Goal: Task Accomplishment & Management: Complete application form

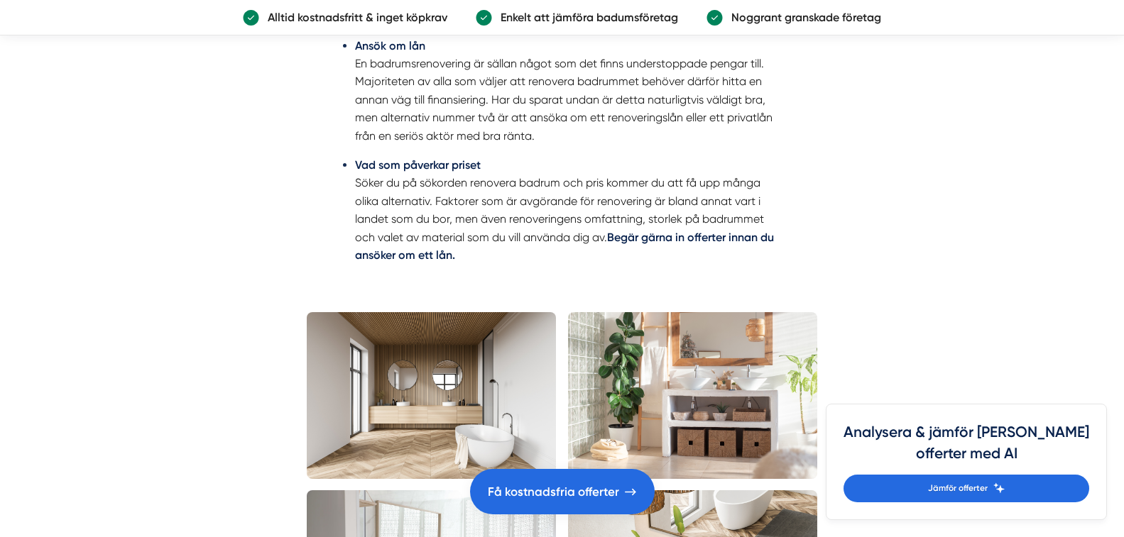
scroll to position [2697, 0]
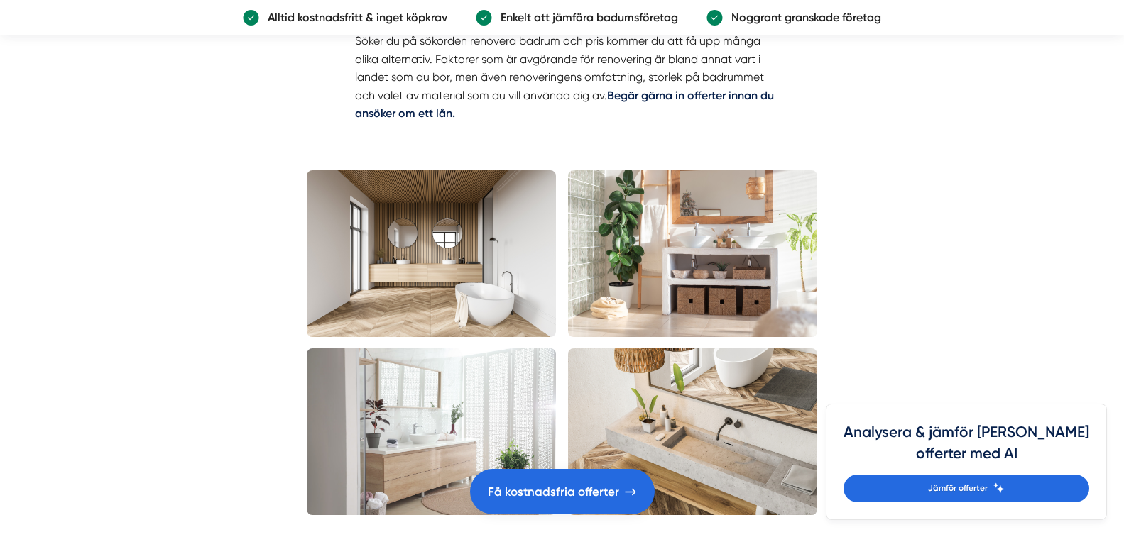
drag, startPoint x: 290, startPoint y: 433, endPoint x: 334, endPoint y: 478, distance: 63.2
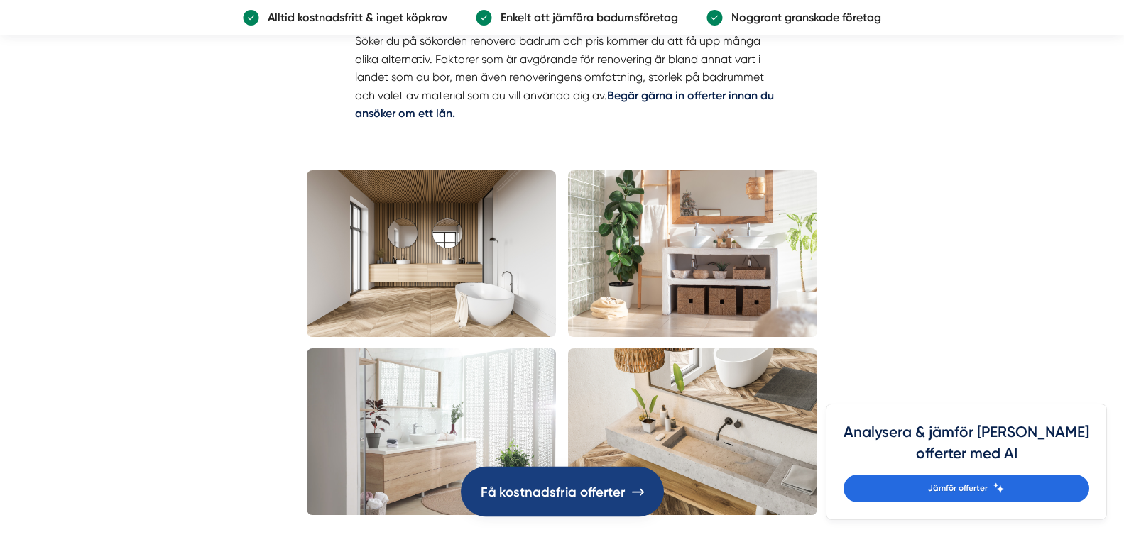
click at [487, 495] on span "Få kostnadsfria offerter" at bounding box center [553, 491] width 145 height 21
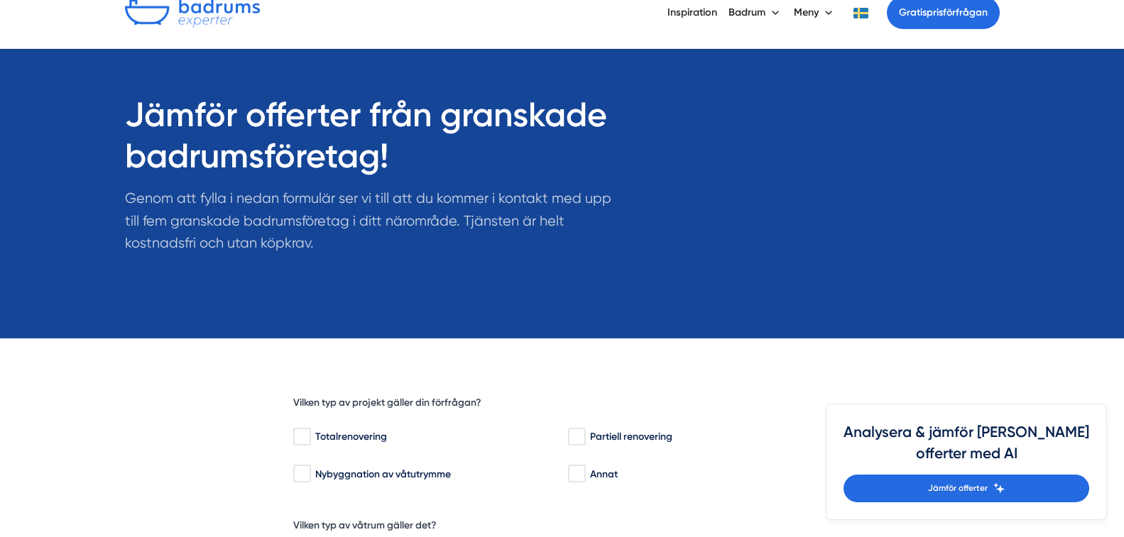
scroll to position [213, 0]
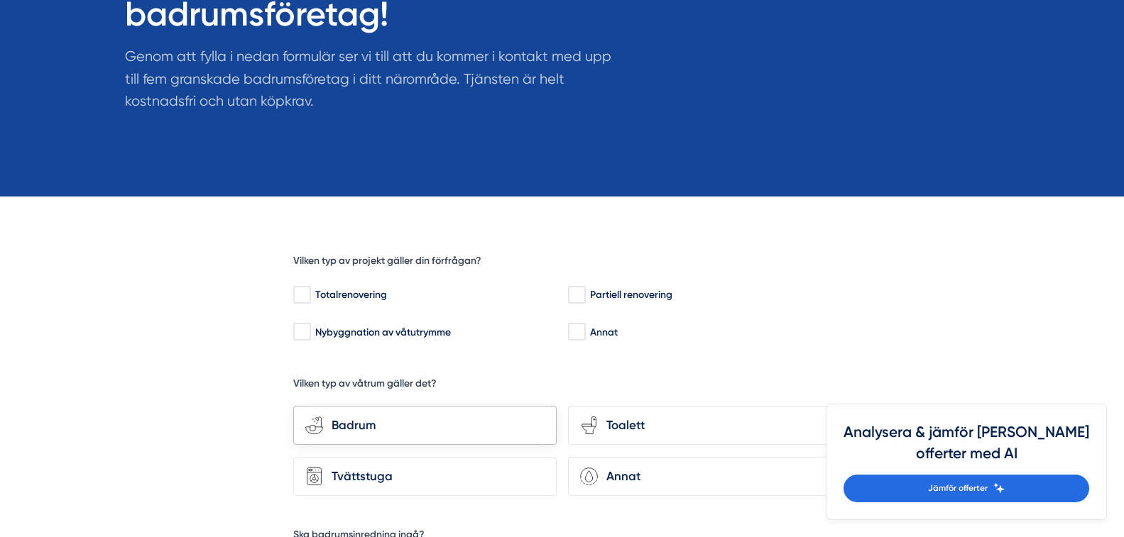
click at [471, 442] on div "bathroom-tub-towel Badrum" at bounding box center [424, 425] width 263 height 39
click at [0, 0] on input "bathroom-tub-towel Badrum" at bounding box center [0, 0] width 0 height 0
click at [602, 437] on div "toilet-seat Toalett" at bounding box center [699, 425] width 263 height 39
click at [0, 0] on input "toilet-seat Toalett" at bounding box center [0, 0] width 0 height 0
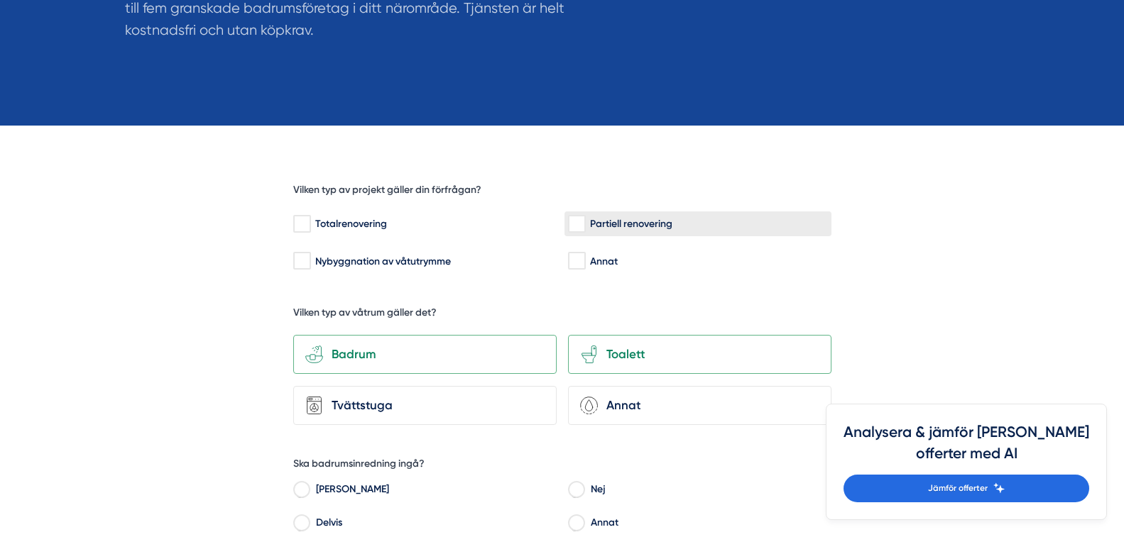
scroll to position [426, 0]
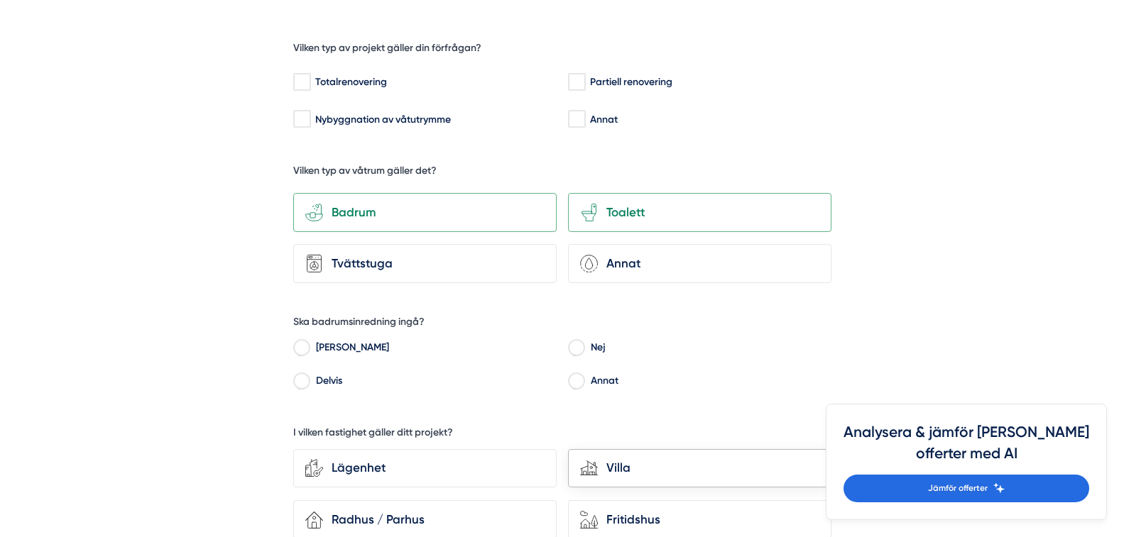
click at [594, 462] on icon "house-modern" at bounding box center [589, 468] width 18 height 18
click at [0, 0] on input "house-modern Villa" at bounding box center [0, 0] width 0 height 0
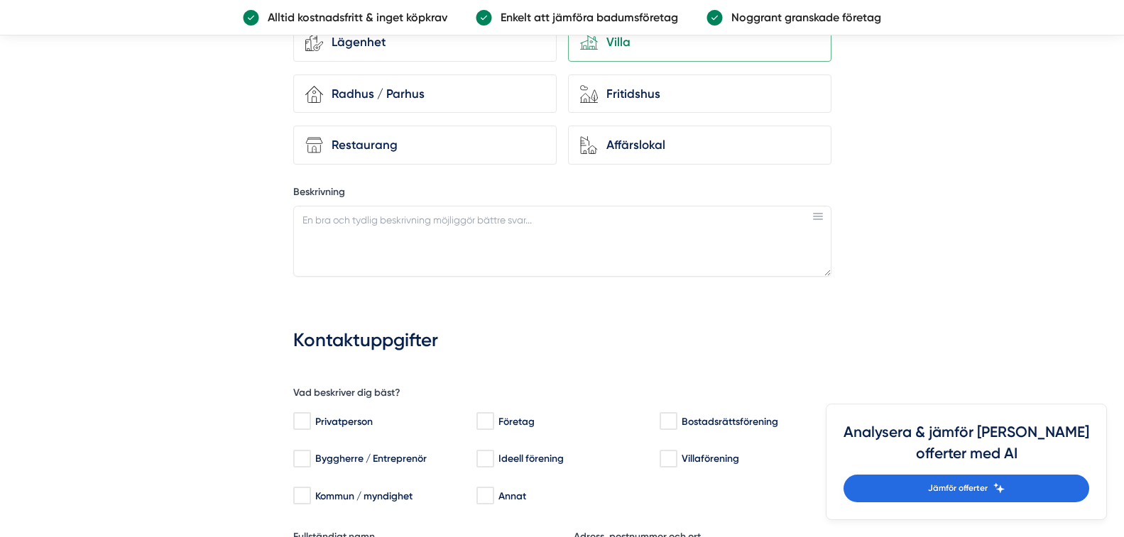
scroll to position [923, 0]
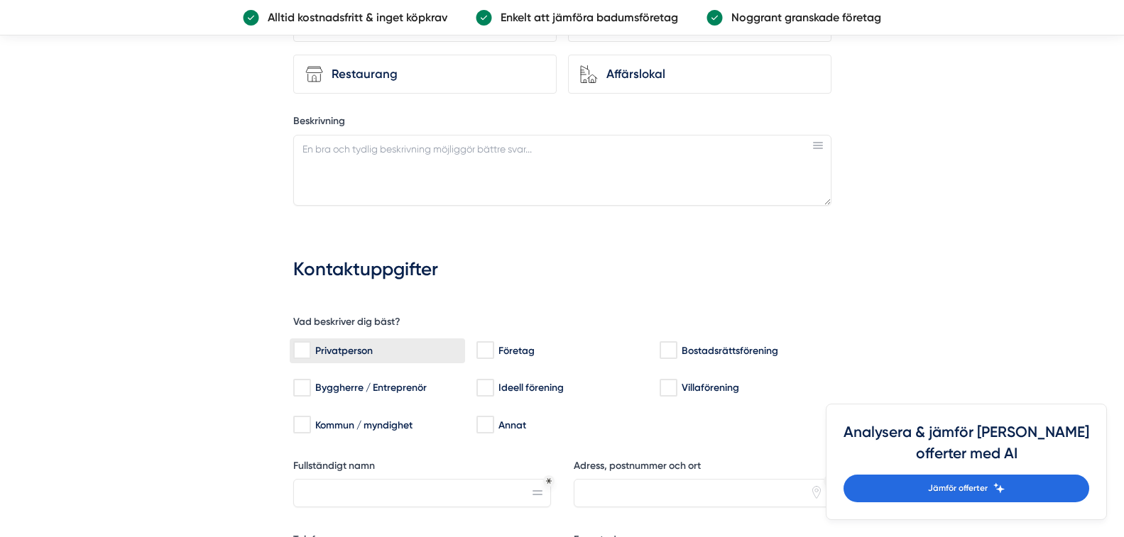
click at [312, 340] on label "Privatperson" at bounding box center [377, 351] width 175 height 25
click at [309, 344] on input "Privatperson" at bounding box center [301, 351] width 16 height 14
checkbox input "true"
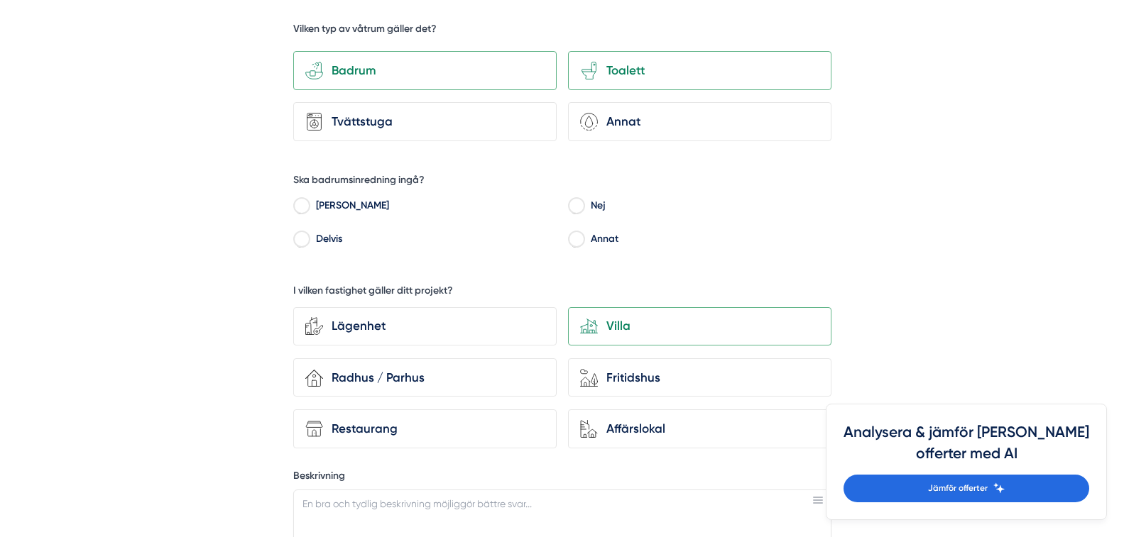
scroll to position [639, 0]
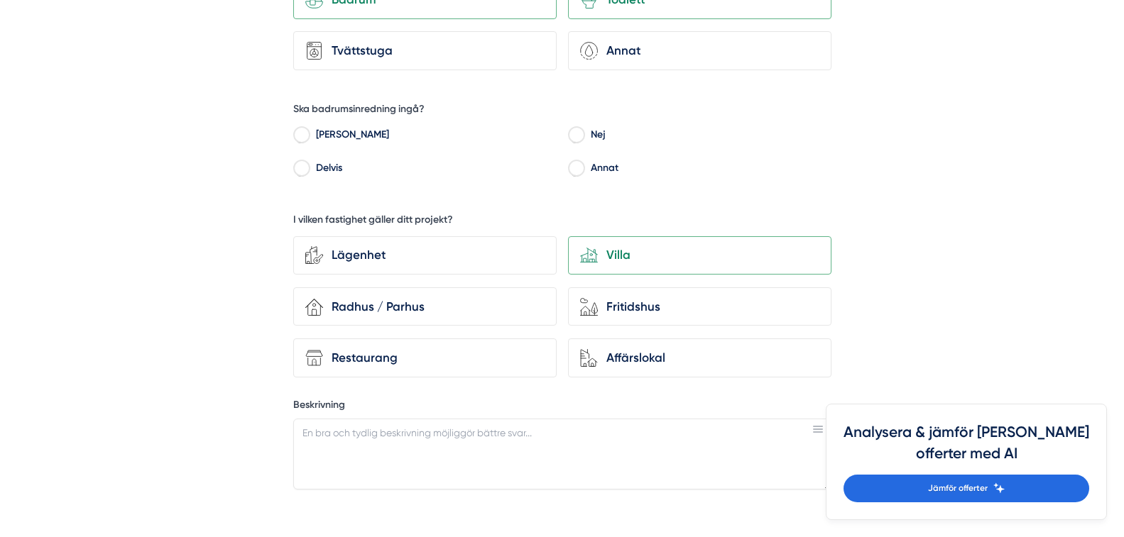
click at [310, 165] on label "Delvis" at bounding box center [433, 169] width 248 height 21
click at [309, 165] on input "Delvis" at bounding box center [301, 170] width 16 height 13
radio input "true"
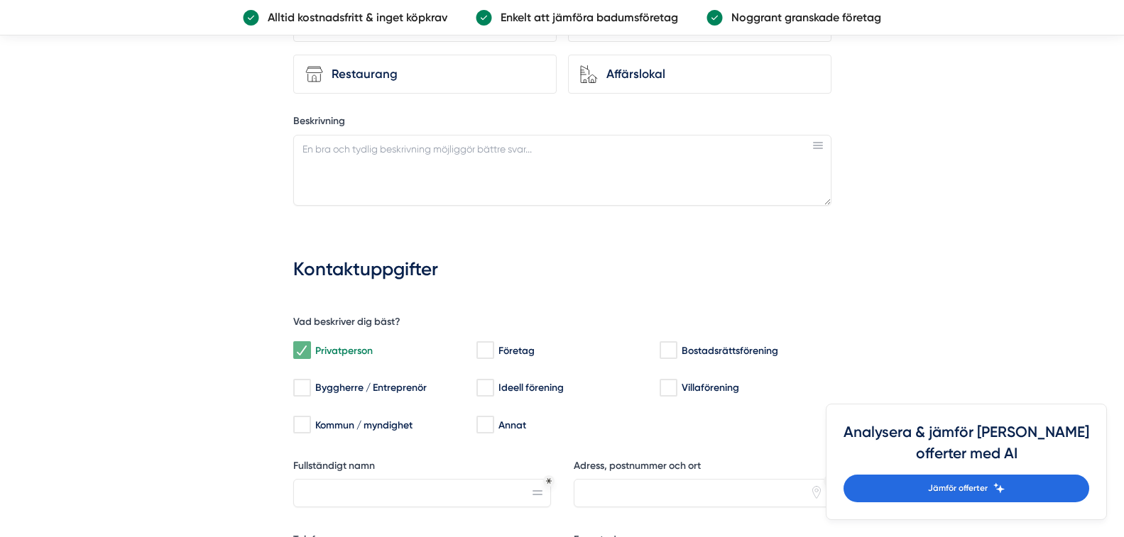
scroll to position [994, 0]
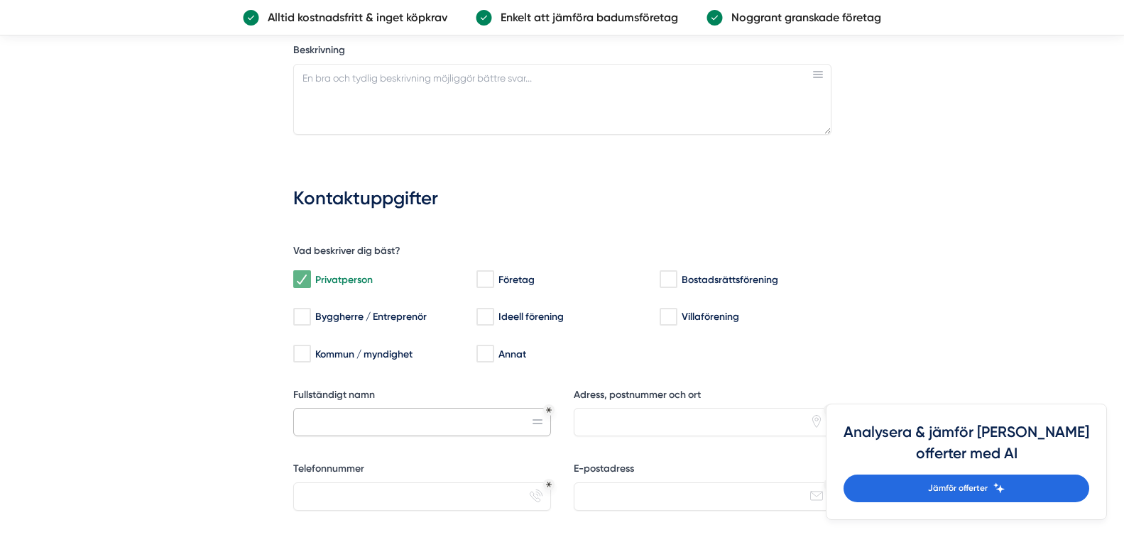
click at [303, 417] on input "Fullständigt namn" at bounding box center [422, 422] width 258 height 28
type input "[PERSON_NAME]"
type input "0705256444"
type input "[EMAIL_ADDRESS][DOMAIN_NAME]"
click at [592, 419] on input "Adress, postnummer och ort" at bounding box center [703, 422] width 258 height 28
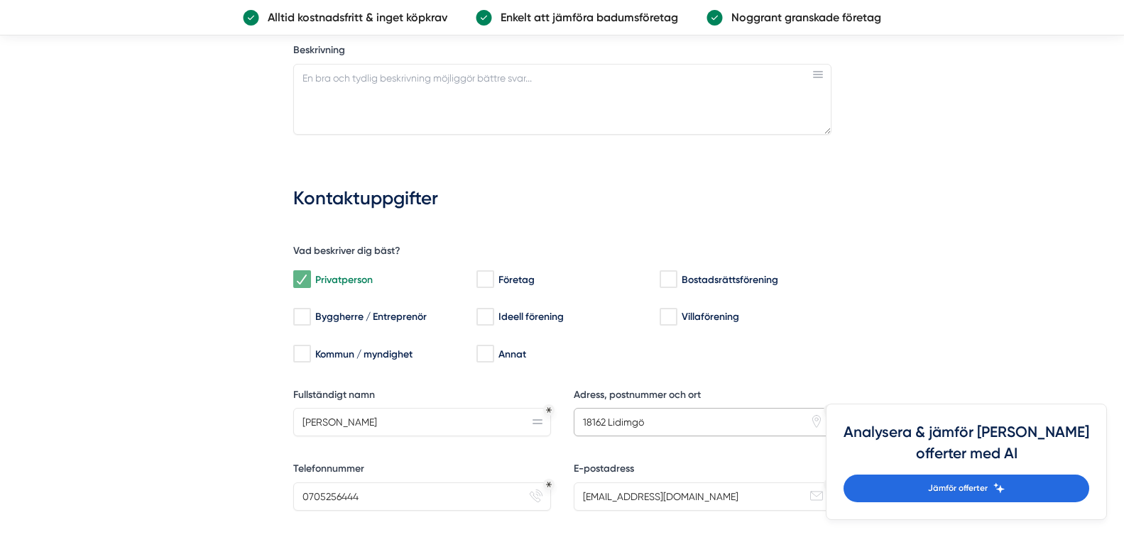
click at [629, 422] on input "18162 Lidimgö" at bounding box center [703, 422] width 258 height 28
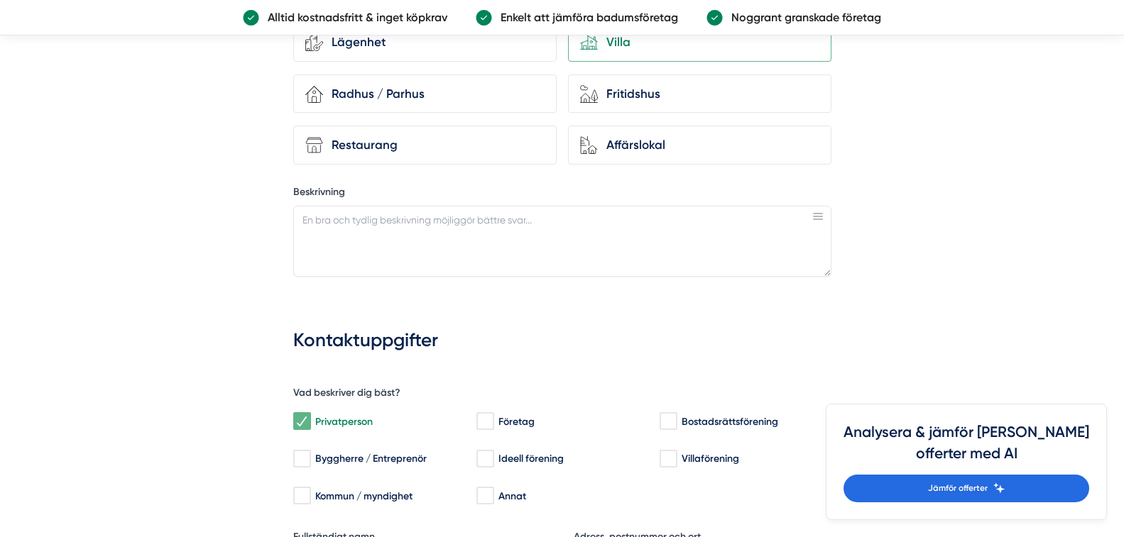
scroll to position [710, 0]
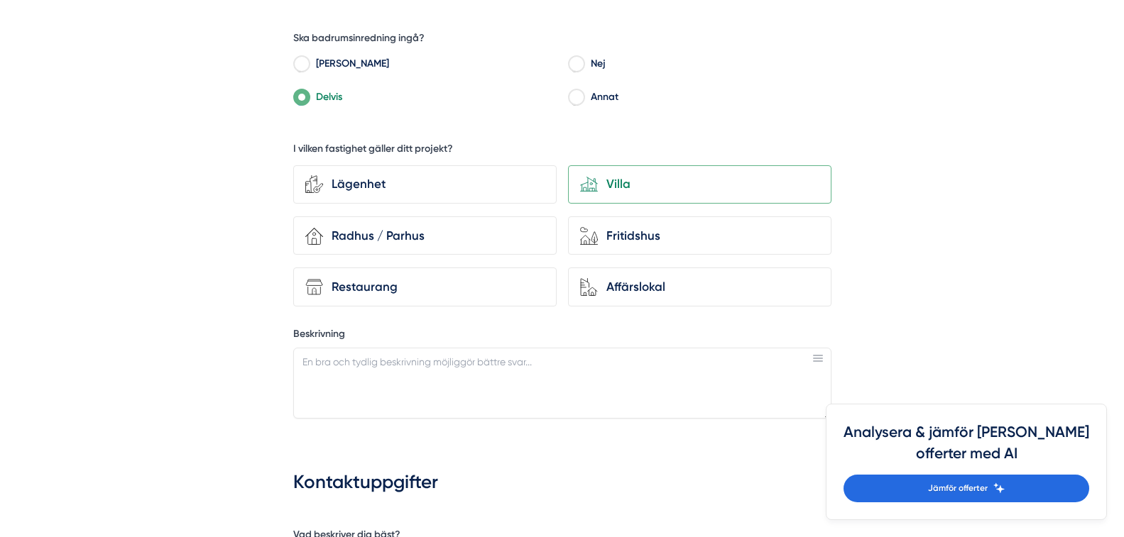
type input "18162 Lidingö"
click at [498, 366] on textarea "Beskrivning" at bounding box center [562, 383] width 538 height 71
click at [408, 357] on textarea "Badrum på 2*2 meter. . Utbyte av" at bounding box center [562, 383] width 538 height 71
click at [407, 354] on textarea "Badrum på 2*2 meter. . Utbyte av" at bounding box center [562, 383] width 538 height 71
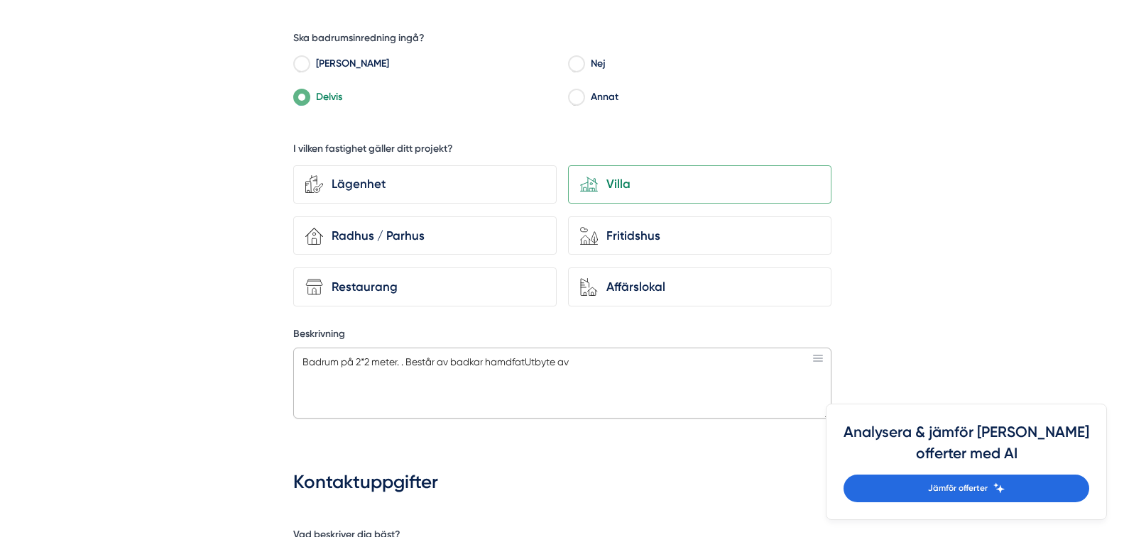
click at [511, 361] on textarea "Badrum på 2*2 meter. . Består av badkar hamdfatUtbyte av" at bounding box center [562, 383] width 538 height 71
click at [488, 359] on textarea "Badrum på 2*2 meter. . Består av badkar handfatUtbyte av" at bounding box center [562, 383] width 538 height 71
click at [530, 363] on textarea "Badrum på 2*2 meter. . Består av badkar, handfatUtbyte av" at bounding box center [562, 383] width 538 height 71
click at [635, 361] on textarea "Badrum på 2*2 meter. . Består av [PERSON_NAME], handfat och toalett. Utbyte av" at bounding box center [562, 383] width 538 height 71
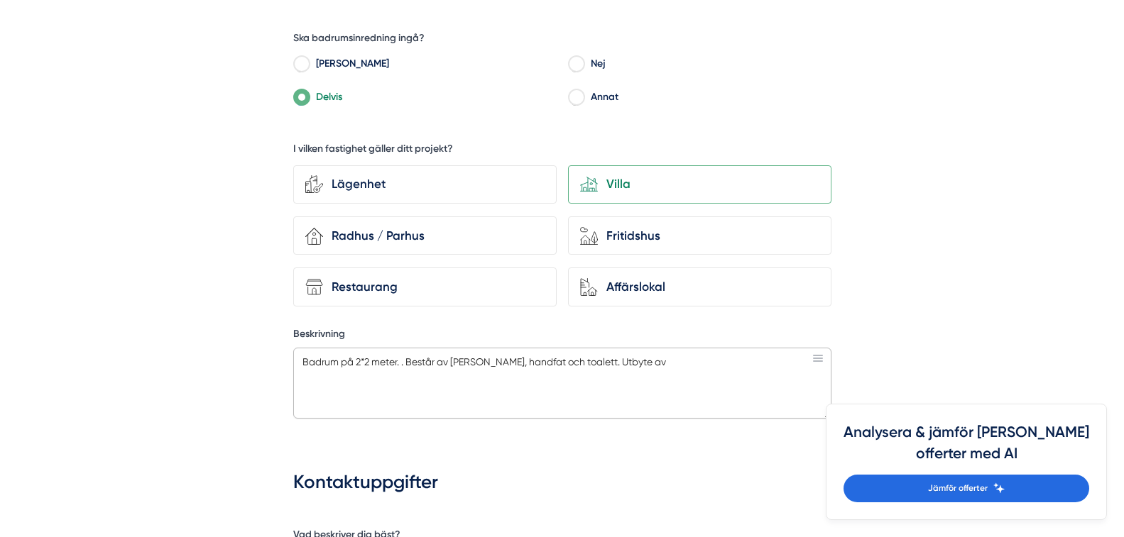
click at [635, 361] on textarea "Badrum på 2*2 meter. . Består av [PERSON_NAME], handfat och toalett. Utbyte av" at bounding box center [562, 383] width 538 height 71
click at [666, 363] on textarea "Badrum på 2*2 meter. . Består av [PERSON_NAME], handfat och toalett. Utbyte av …" at bounding box center [562, 383] width 538 height 71
click at [635, 359] on textarea "Badrum på 2*2 meter. . Består av [PERSON_NAME], handfat och toalett. Utbyte av …" at bounding box center [562, 383] width 538 height 71
click at [768, 358] on textarea "Badrum på 2*2 meter. . Består av [PERSON_NAME], handfat och toalett. Utbyte av …" at bounding box center [562, 383] width 538 height 71
click at [663, 363] on textarea "Badrum på 2*2 meter. . Består av [PERSON_NAME], handfat och toalett. Utbyte av …" at bounding box center [562, 383] width 538 height 71
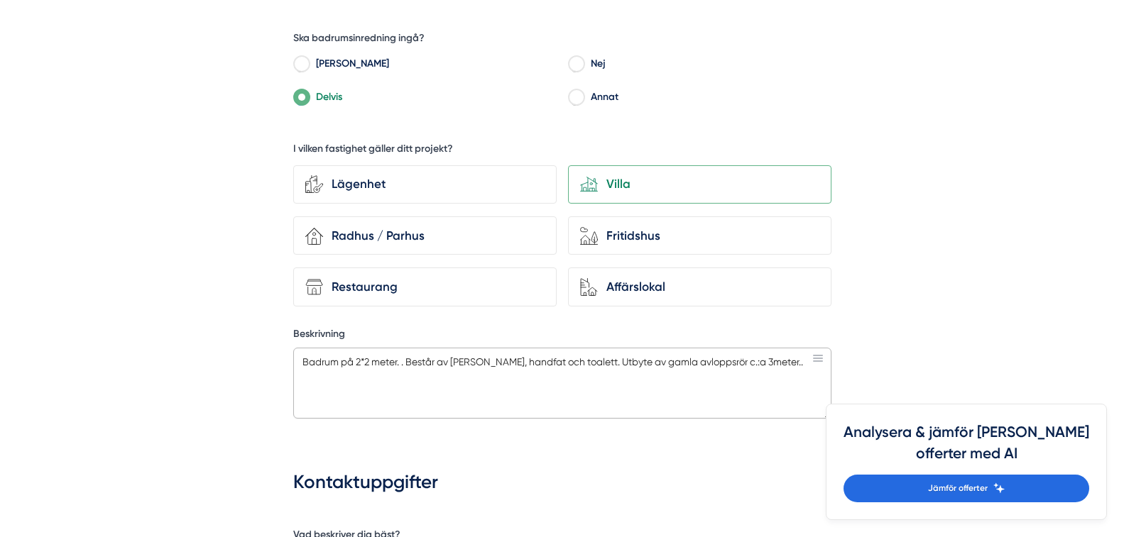
click at [773, 361] on textarea "Badrum på 2*2 meter. . Består av [PERSON_NAME], handfat och toalett. Utbyte av …" at bounding box center [562, 383] width 538 height 71
click at [581, 362] on textarea "Badrum på 2*2 meter. . Består av [PERSON_NAME], handfat och toalett. Utbyte av …" at bounding box center [562, 383] width 538 height 71
click at [588, 362] on textarea "Badrum på 2*2 meter. . Består av [PERSON_NAME], handfat och toalett. Utbyte av …" at bounding box center [562, 383] width 538 height 71
click at [439, 377] on textarea "Badrum på 2*2 meter. . Består av [PERSON_NAME], handfat och toalett. som skall …" at bounding box center [562, 383] width 538 height 71
drag, startPoint x: 488, startPoint y: 368, endPoint x: 490, endPoint y: 375, distance: 7.4
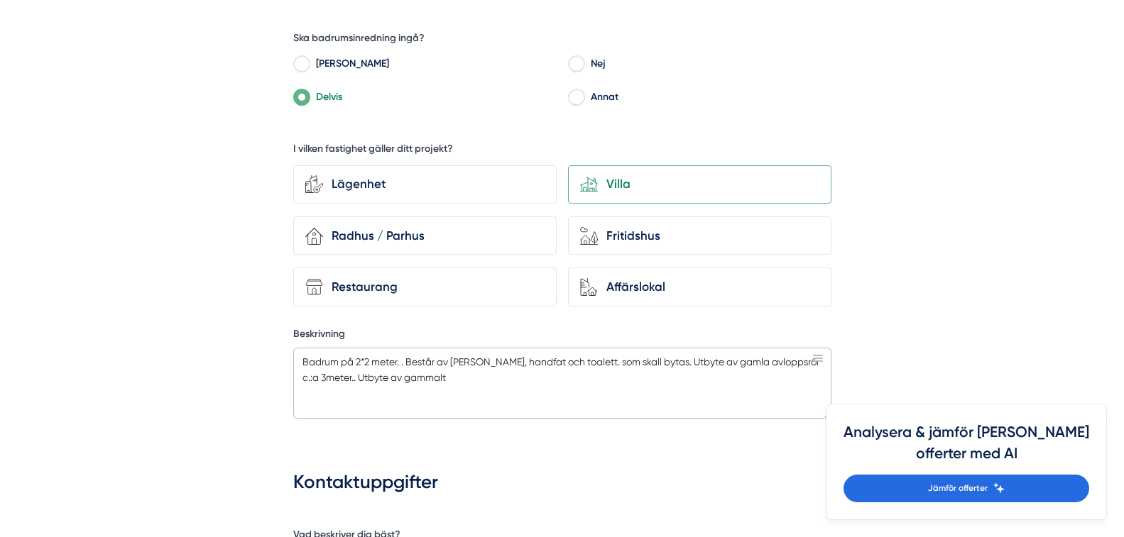
click at [490, 375] on textarea "Badrum på 2*2 meter. . Består av [PERSON_NAME], handfat och toalett. som skall …" at bounding box center [562, 383] width 538 height 71
click at [531, 359] on textarea "Badrum på 2*2 meter. . Består av [PERSON_NAME], handfat och toalett. som skall …" at bounding box center [562, 383] width 538 height 71
click at [518, 376] on textarea "Badrum på 2*2 meter. . Består av badkar, handfat ,badrumsskåp och toalett. som …" at bounding box center [562, 383] width 538 height 71
paste textarea "VÄNSTER ÖGA Stagnation i meibomskörtlars utförsgångar. lite ektropion och för t…"
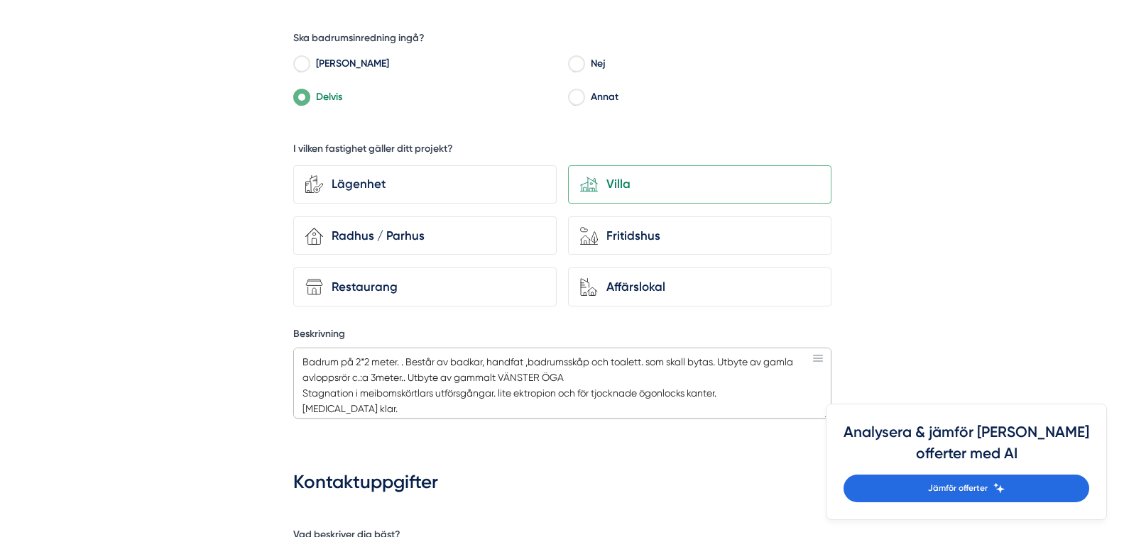
scroll to position [280, 0]
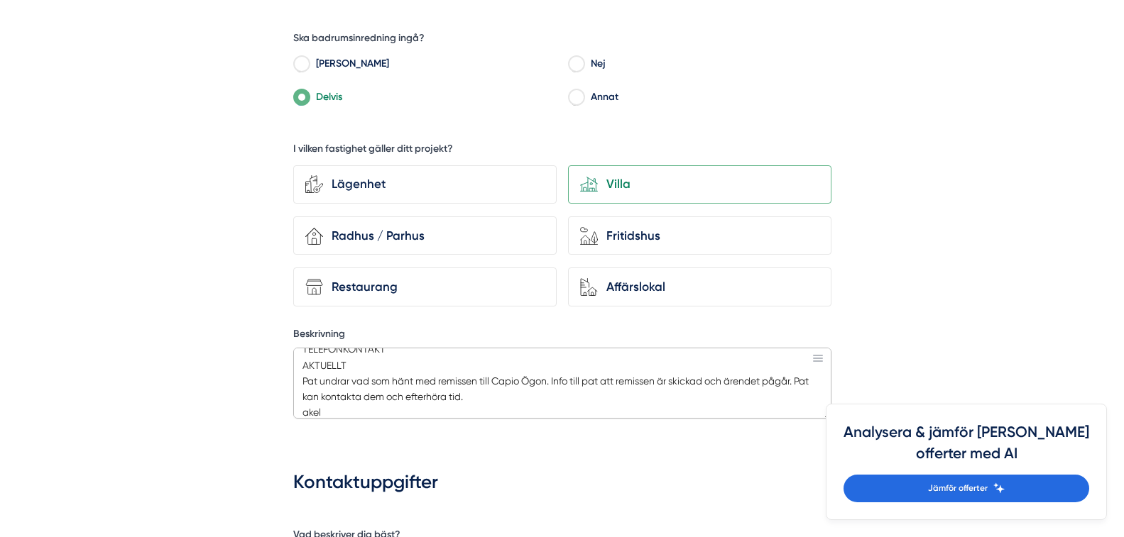
drag, startPoint x: 518, startPoint y: 375, endPoint x: 482, endPoint y: 400, distance: 43.9
drag, startPoint x: 482, startPoint y: 400, endPoint x: 450, endPoint y: 399, distance: 31.9
drag, startPoint x: 450, startPoint y: 399, endPoint x: 428, endPoint y: 364, distance: 41.2
click at [428, 364] on textarea "Badrum på 2*2 meter. . Består av badkar, handfat ,badrumsskåp och toalett. som …" at bounding box center [562, 383] width 538 height 71
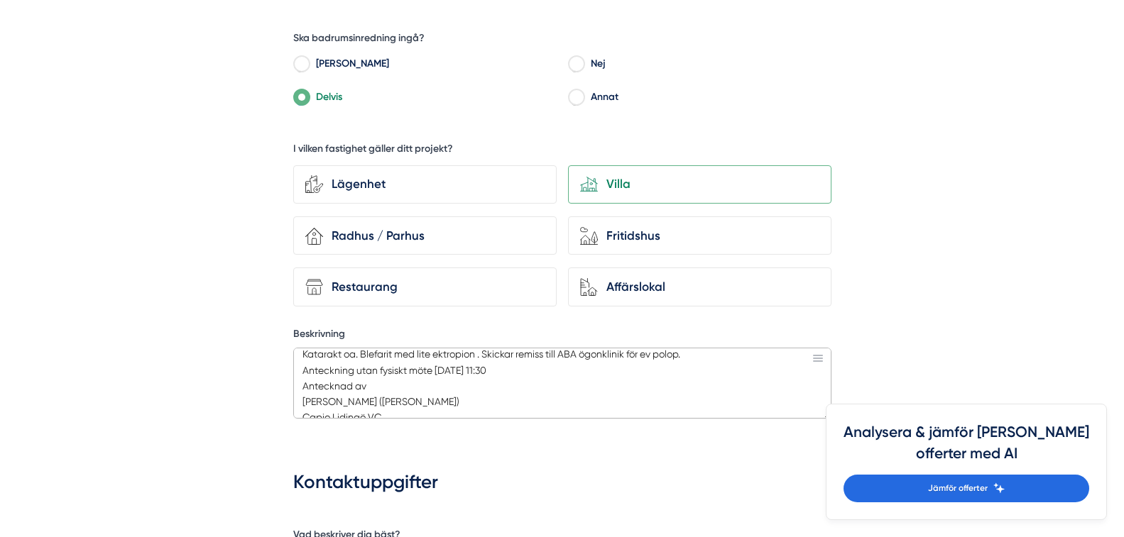
scroll to position [222, 0]
drag, startPoint x: 505, startPoint y: 375, endPoint x: 587, endPoint y: 410, distance: 89.1
click at [588, 410] on textarea "Badrum på 2*2 meter. . Består av badkar, handfat ,badrumsskåp och toalett. som …" at bounding box center [562, 383] width 538 height 71
click at [587, 410] on textarea "Badrum på 2*2 meter. . Består av badkar, handfat ,badrumsskåp och toalett. som …" at bounding box center [562, 383] width 538 height 71
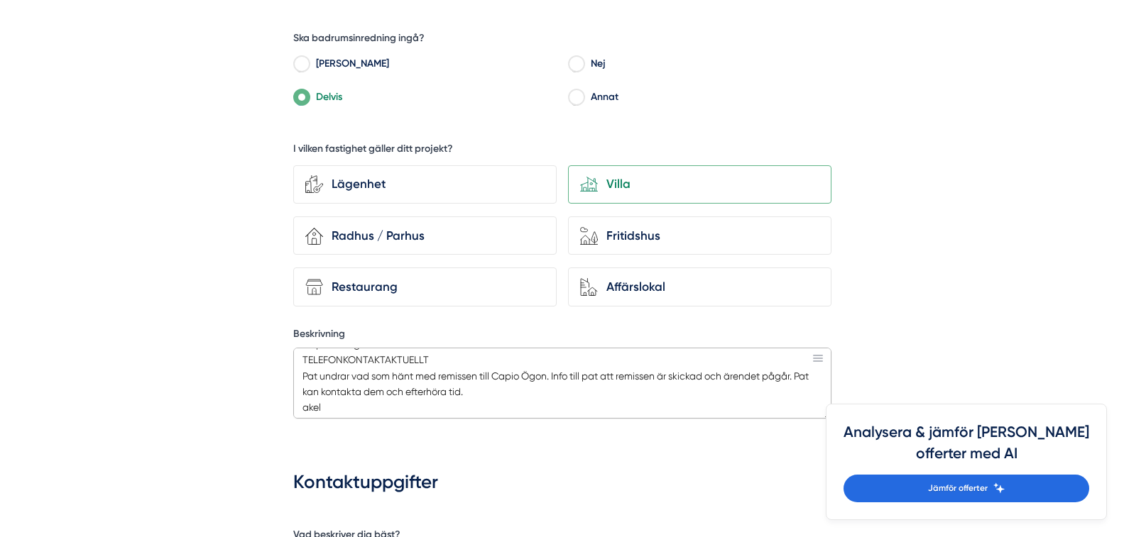
scroll to position [273, 0]
drag, startPoint x: 302, startPoint y: 356, endPoint x: 339, endPoint y: 422, distance: 75.3
click at [339, 422] on div "Beskrivning Badrum på 2*2 meter. . Består av badkar, handfat ,badrumsskåp och t…" at bounding box center [562, 378] width 538 height 103
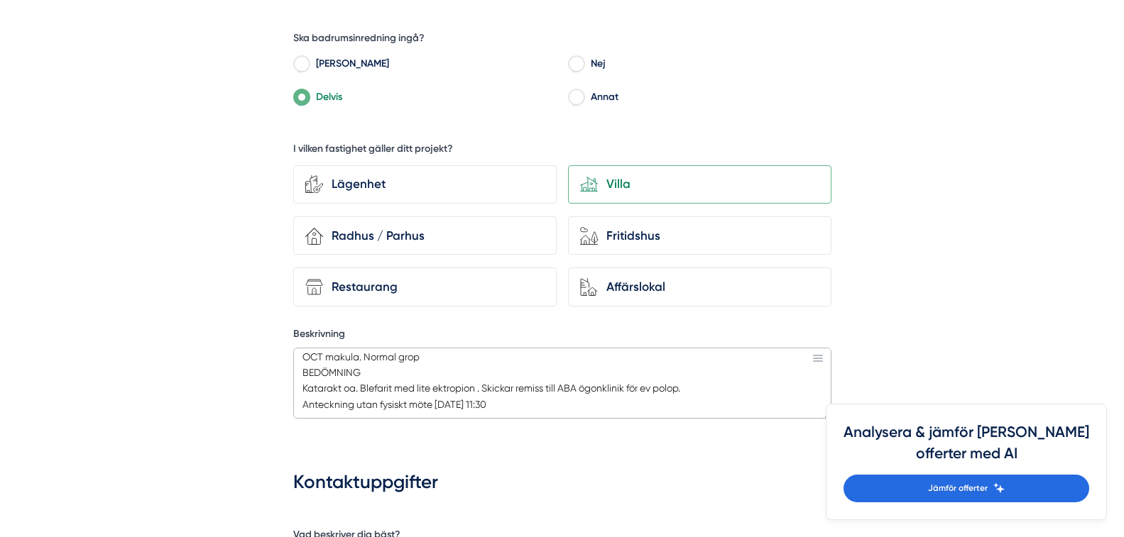
scroll to position [171, 0]
drag, startPoint x: 303, startPoint y: 360, endPoint x: 391, endPoint y: 405, distance: 98.7
click at [391, 405] on textarea "Badrum på 2*2 meter. . Består av badkar, handfat ,badrumsskåp och toalett. som …" at bounding box center [562, 383] width 538 height 71
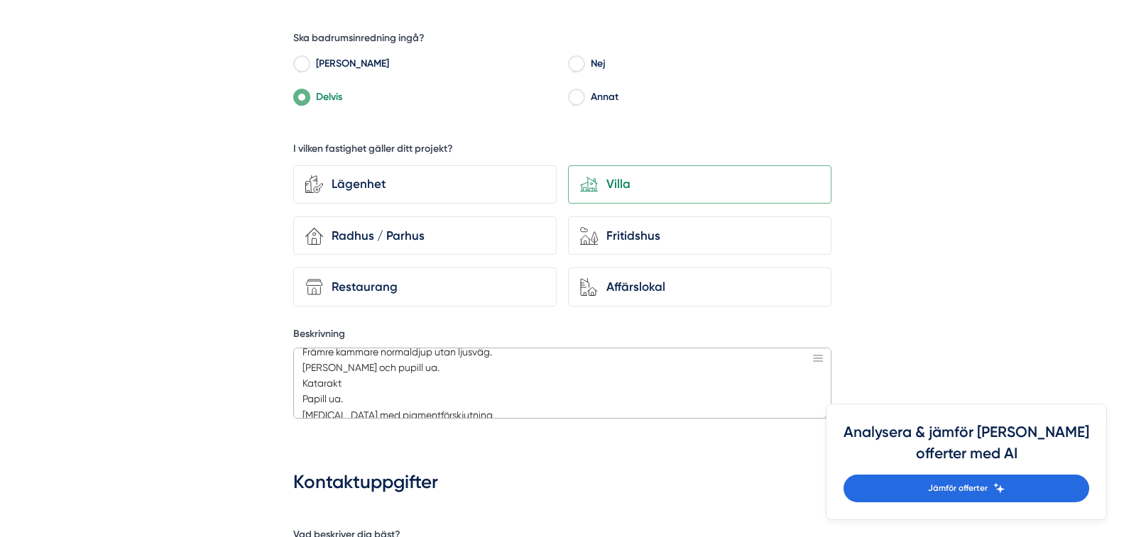
drag, startPoint x: 305, startPoint y: 359, endPoint x: 370, endPoint y: 394, distance: 74.0
click at [370, 394] on textarea "Badrum på 2*2 meter. . Består av badkar, handfat ,badrumsskåp och toalett. som …" at bounding box center [562, 383] width 538 height 71
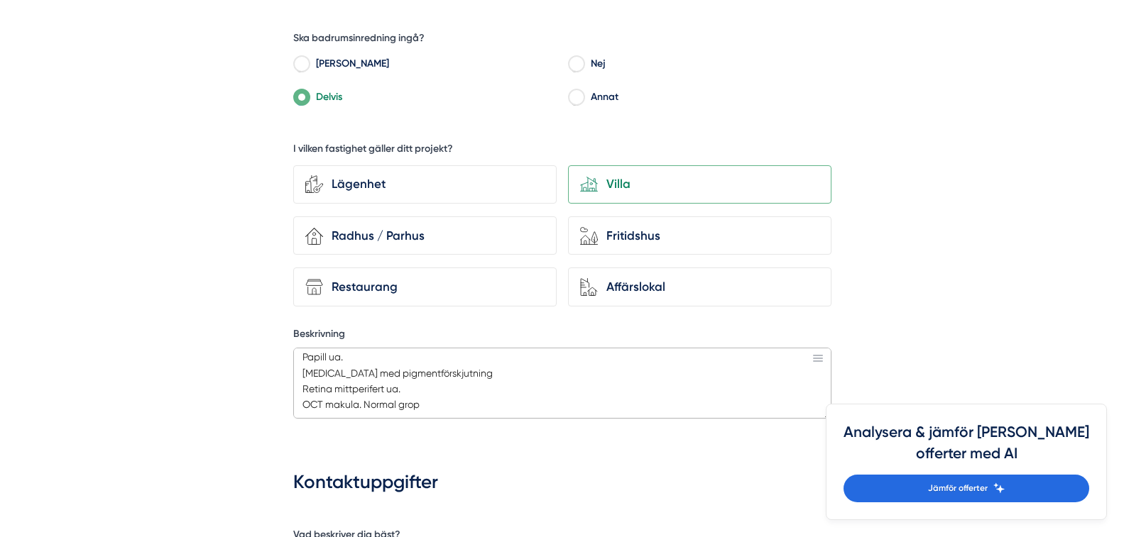
drag, startPoint x: 305, startPoint y: 394, endPoint x: 349, endPoint y: 410, distance: 47.4
click at [349, 410] on textarea "Badrum på 2*2 meter. . Består av badkar, handfat ,badrumsskåp och toalett. som …" at bounding box center [562, 383] width 538 height 71
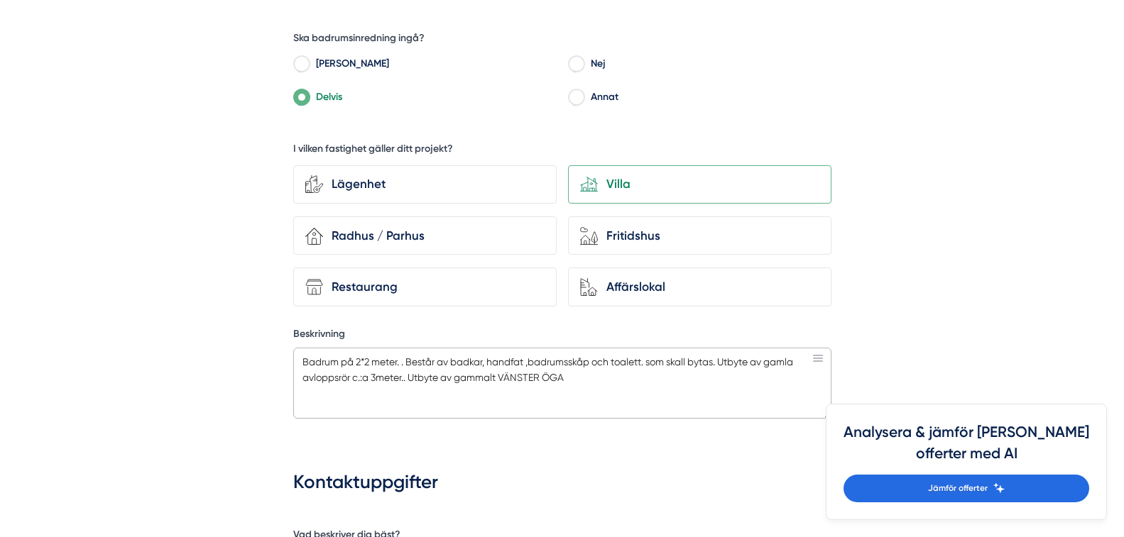
scroll to position [0, 0]
click at [505, 378] on textarea "Badrum på 2*2 meter. . Består av badkar, handfat ,badrumsskåp och toalett. som …" at bounding box center [562, 383] width 538 height 71
click at [504, 378] on textarea "Badrum på 2*2 meter. . Består av badkar, handfat ,badrumsskåp och toalett. som …" at bounding box center [562, 383] width 538 height 71
drag, startPoint x: 504, startPoint y: 378, endPoint x: 544, endPoint y: 388, distance: 41.0
click at [544, 388] on textarea "Badrum på 2*2 meter. . Består av badkar, handfat ,badrumsskåp och toalett. som …" at bounding box center [562, 383] width 538 height 71
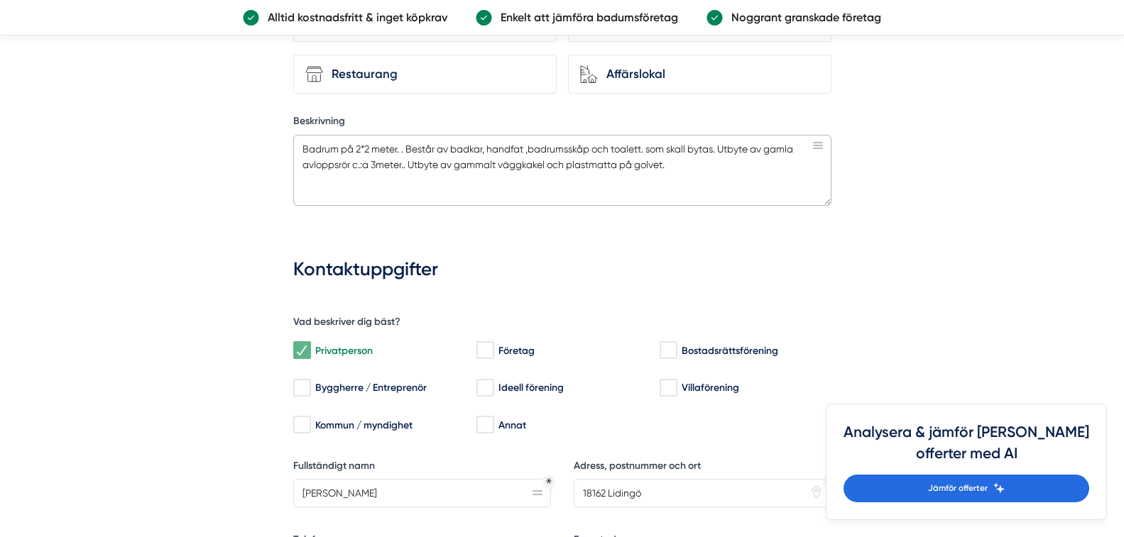
scroll to position [1065, 0]
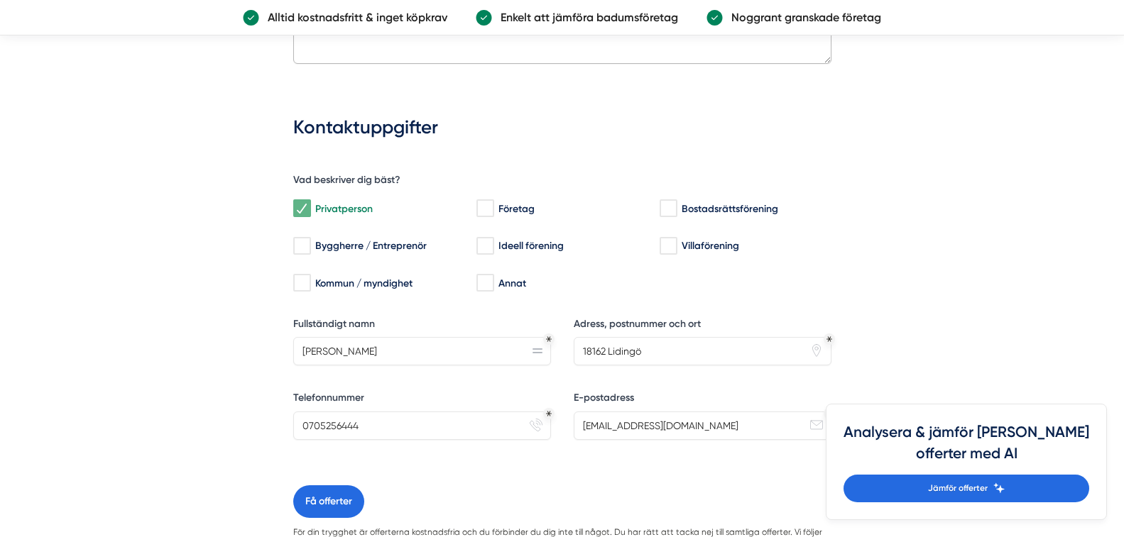
type textarea "Badrum på 2*2 meter. . Består av badkar, handfat ,badrumsskåp och toalett. som …"
click at [578, 350] on input "18162 Lidingö" at bounding box center [703, 351] width 258 height 28
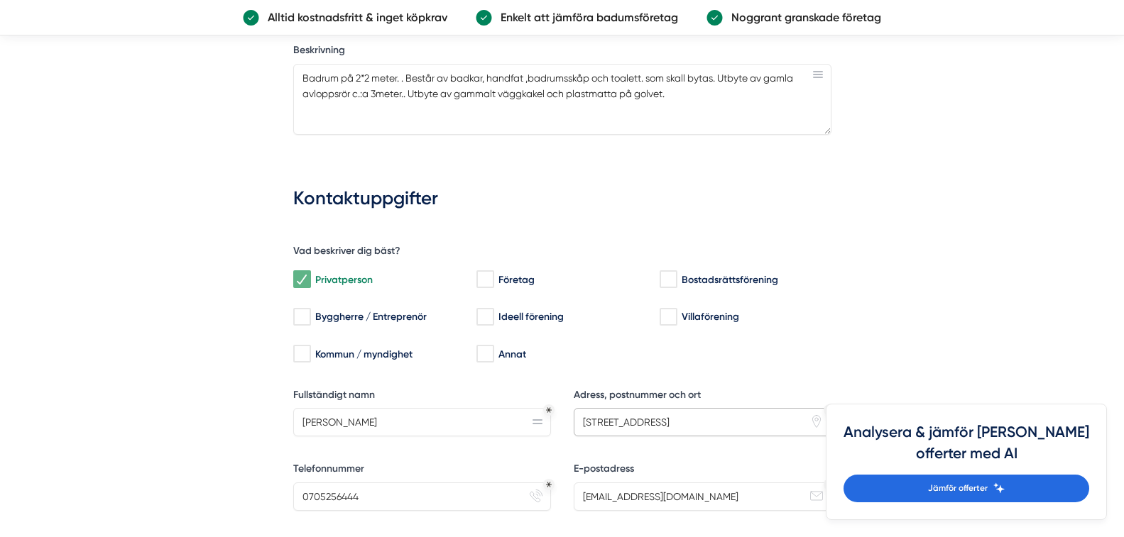
scroll to position [923, 0]
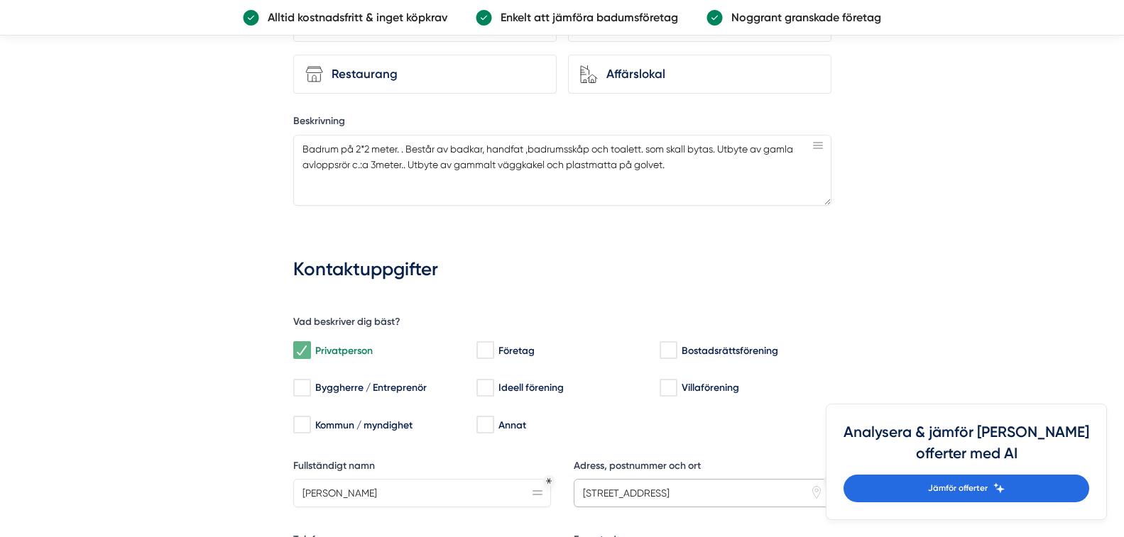
type input "[STREET_ADDRESS]"
click at [571, 192] on textarea "Badrum på 2*2 meter. . Består av badkar, handfat ,badrumsskåp och toalett. som …" at bounding box center [562, 170] width 538 height 71
click at [679, 166] on textarea "Badrum på 2*2 meter. . Består av badkar, handfat ,badrumsskåp och toalett. som …" at bounding box center [562, 170] width 538 height 71
click at [410, 177] on textarea "Badrum på 2*2 meter. . Består av badkar, handfat ,badrumsskåp och toalett. som …" at bounding box center [562, 170] width 538 height 71
click at [437, 179] on textarea "Badrum på 2*2 meter. . Består av badkar, handfat ,badrumsskåp och toalett. som …" at bounding box center [562, 170] width 538 height 71
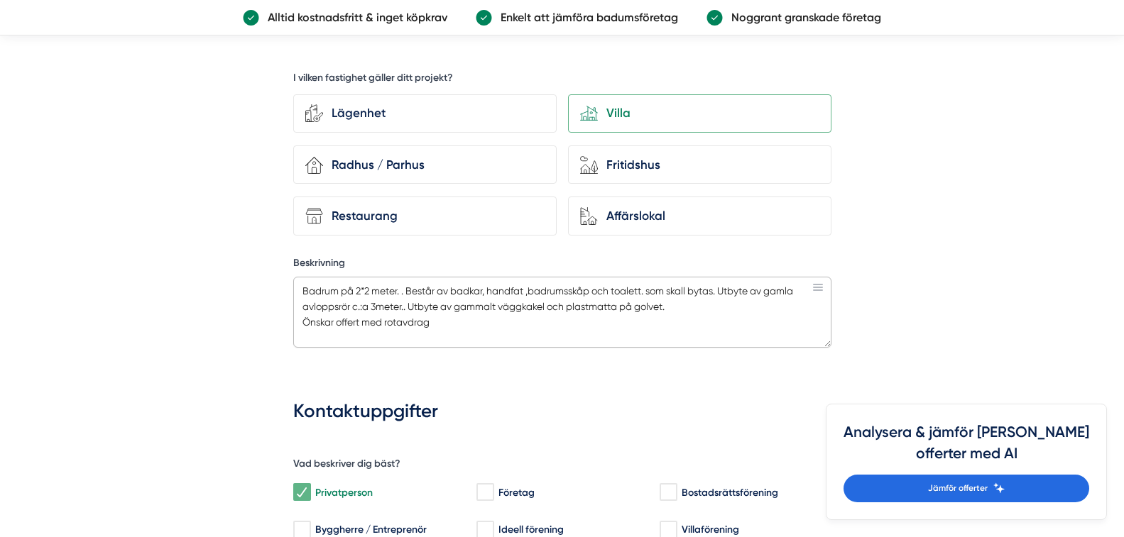
scroll to position [710, 0]
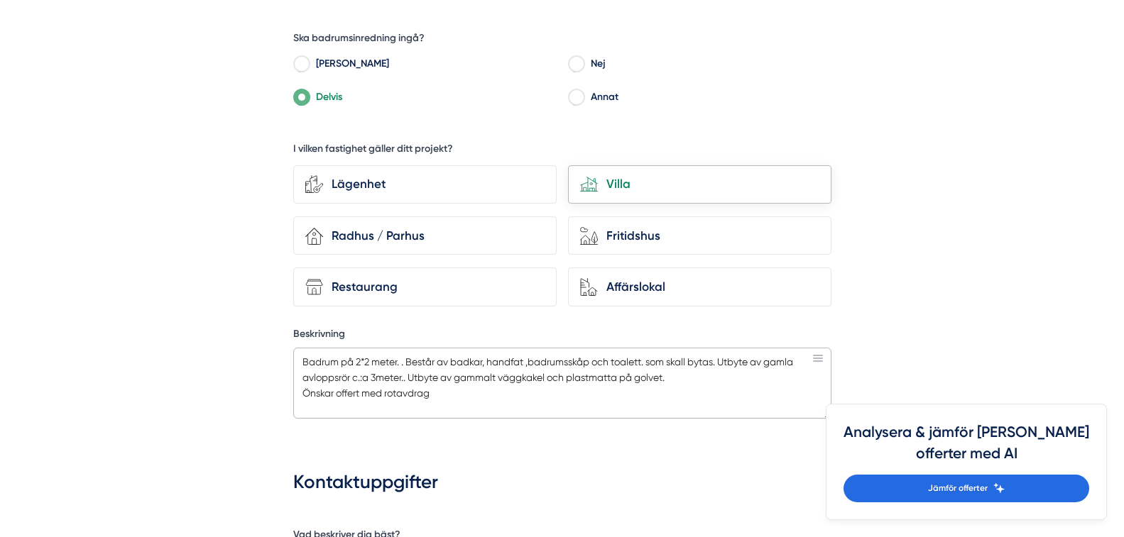
type textarea "Badrum på 2*2 meter. . Består av badkar, handfat ,badrumsskåp och toalett. som …"
click at [637, 183] on div "Villa" at bounding box center [708, 184] width 221 height 19
click at [0, 0] on input "house-modern Villa" at bounding box center [0, 0] width 0 height 0
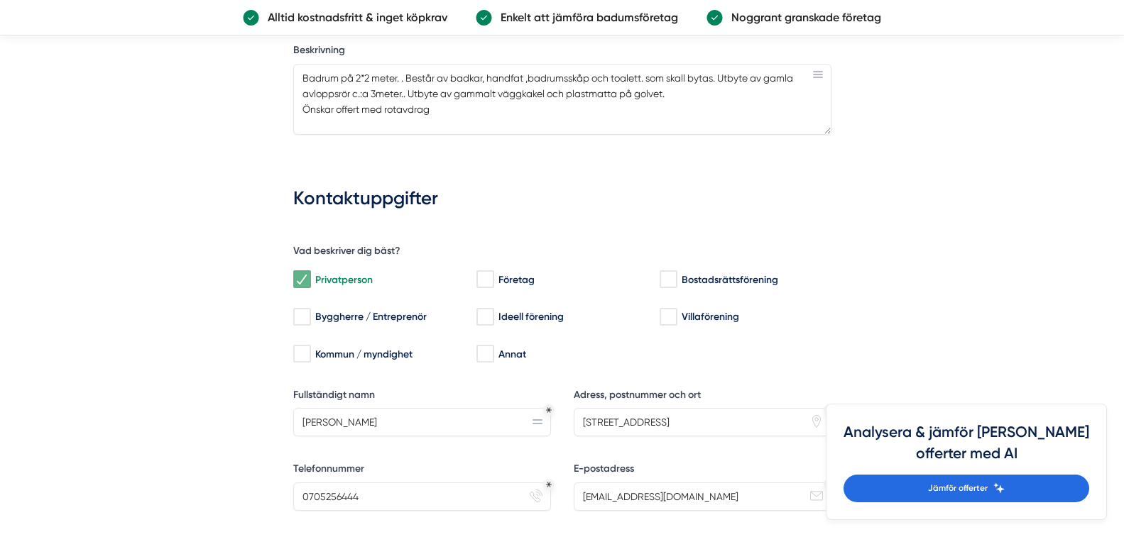
scroll to position [1136, 0]
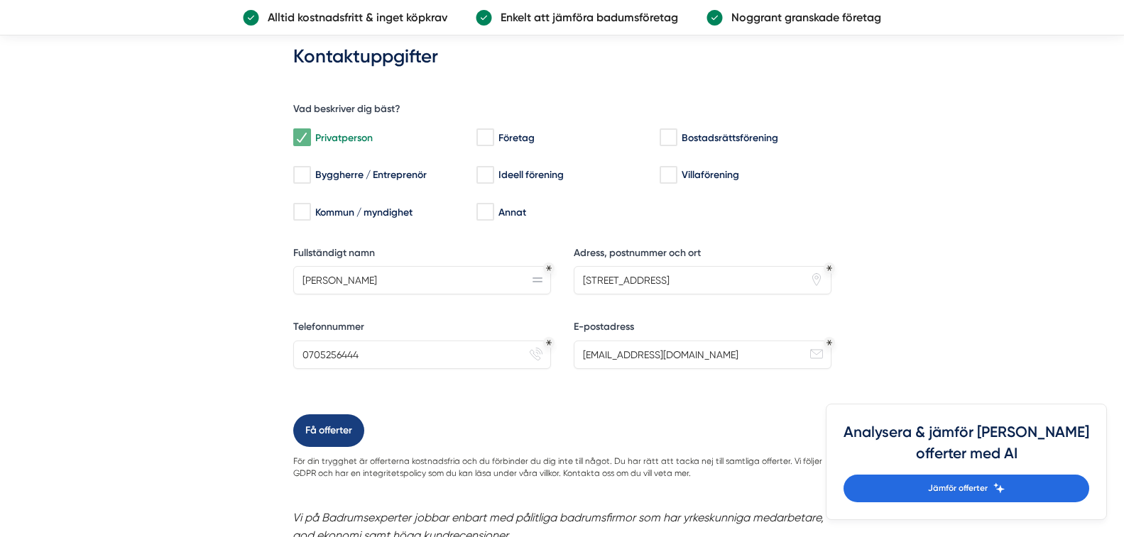
click at [336, 437] on button "Få offerter" at bounding box center [328, 431] width 71 height 33
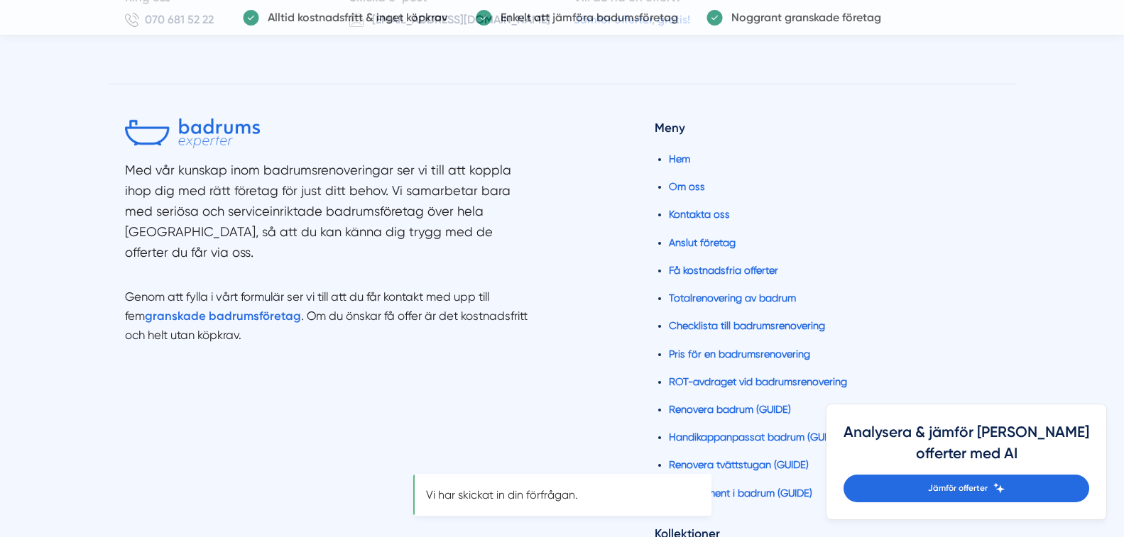
scroll to position [0, 0]
